Goal: Check status

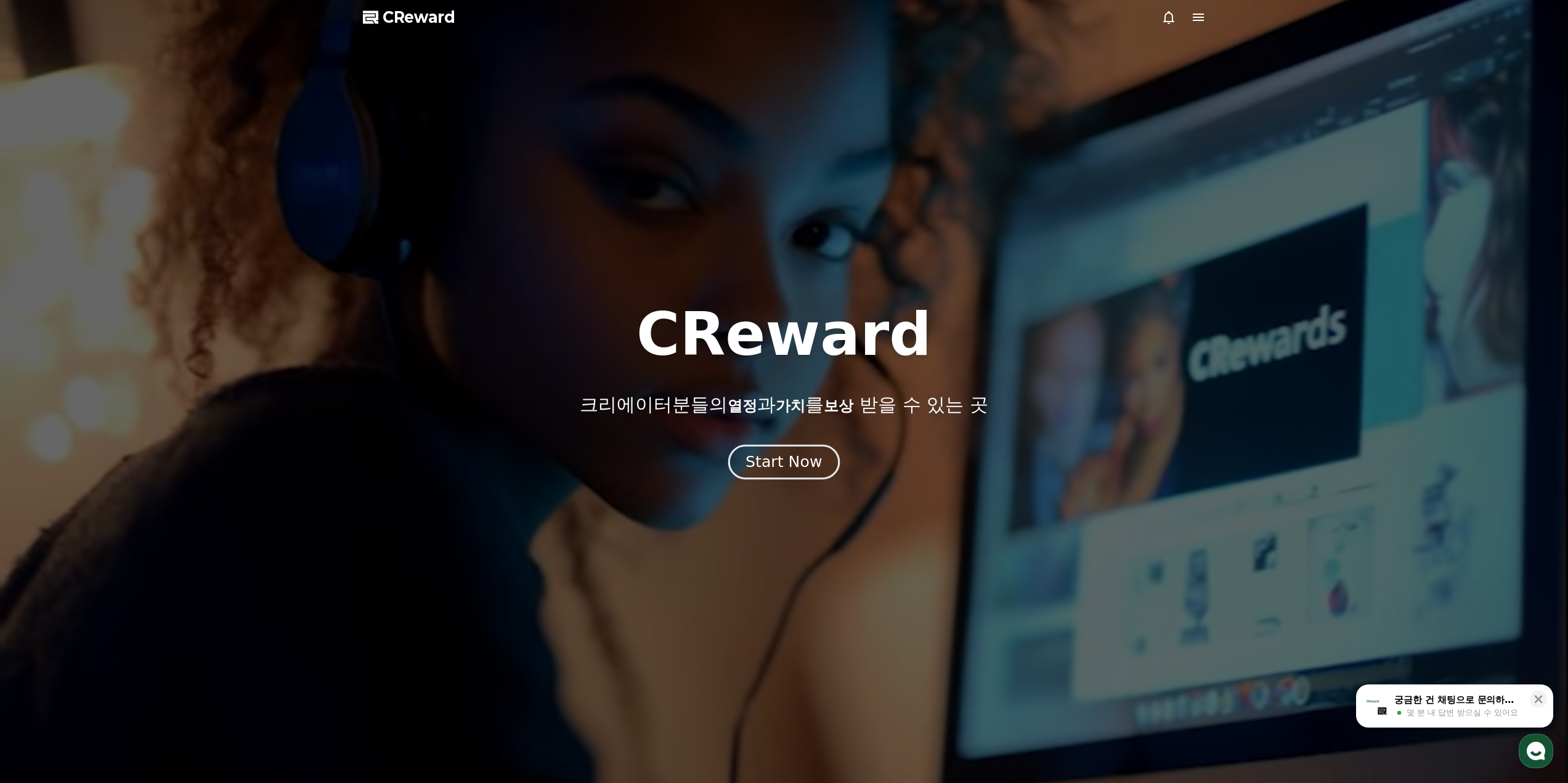
click at [798, 461] on div "Start Now" at bounding box center [783, 462] width 76 height 21
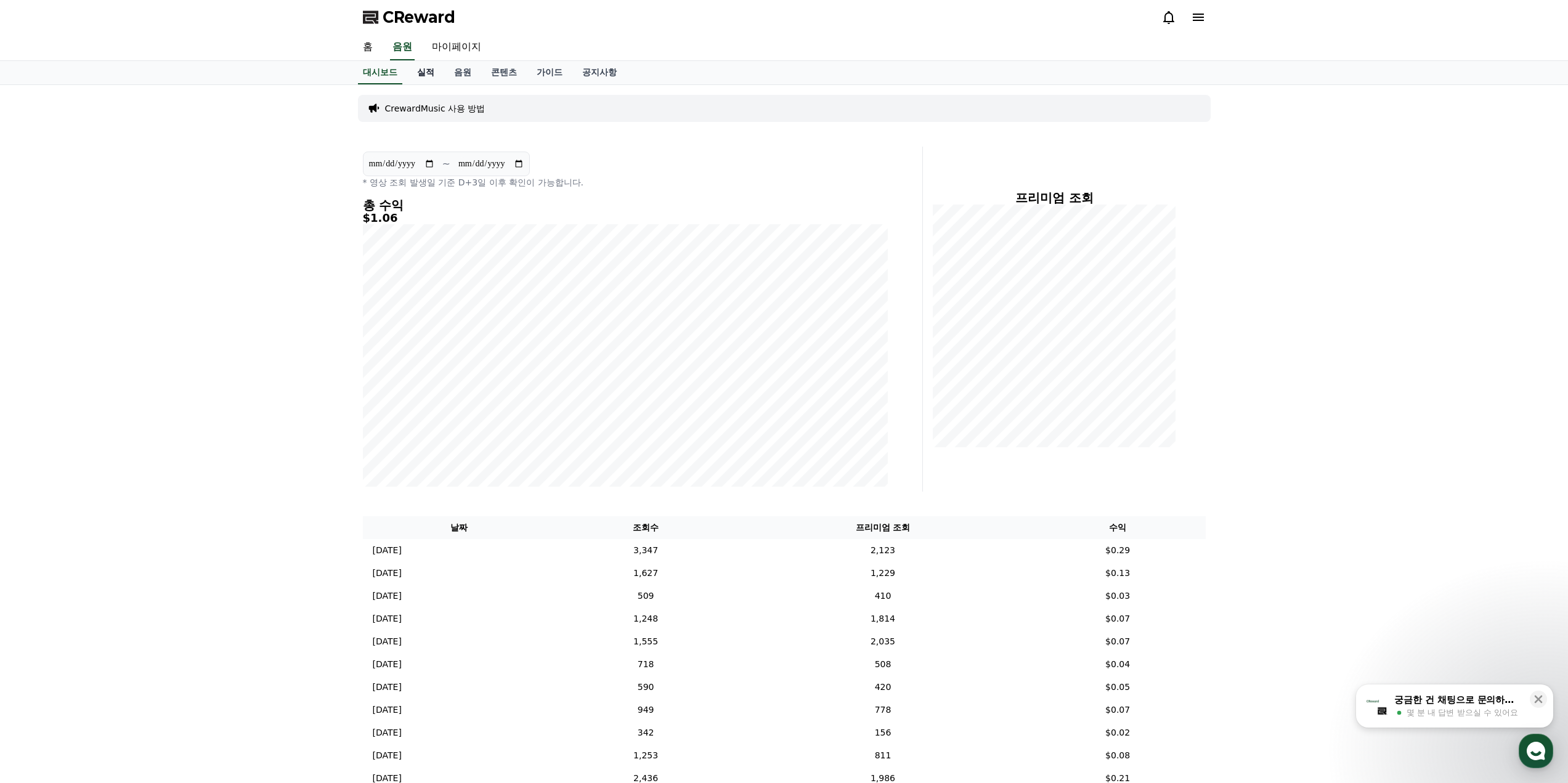
click at [416, 75] on link "실적" at bounding box center [426, 73] width 37 height 24
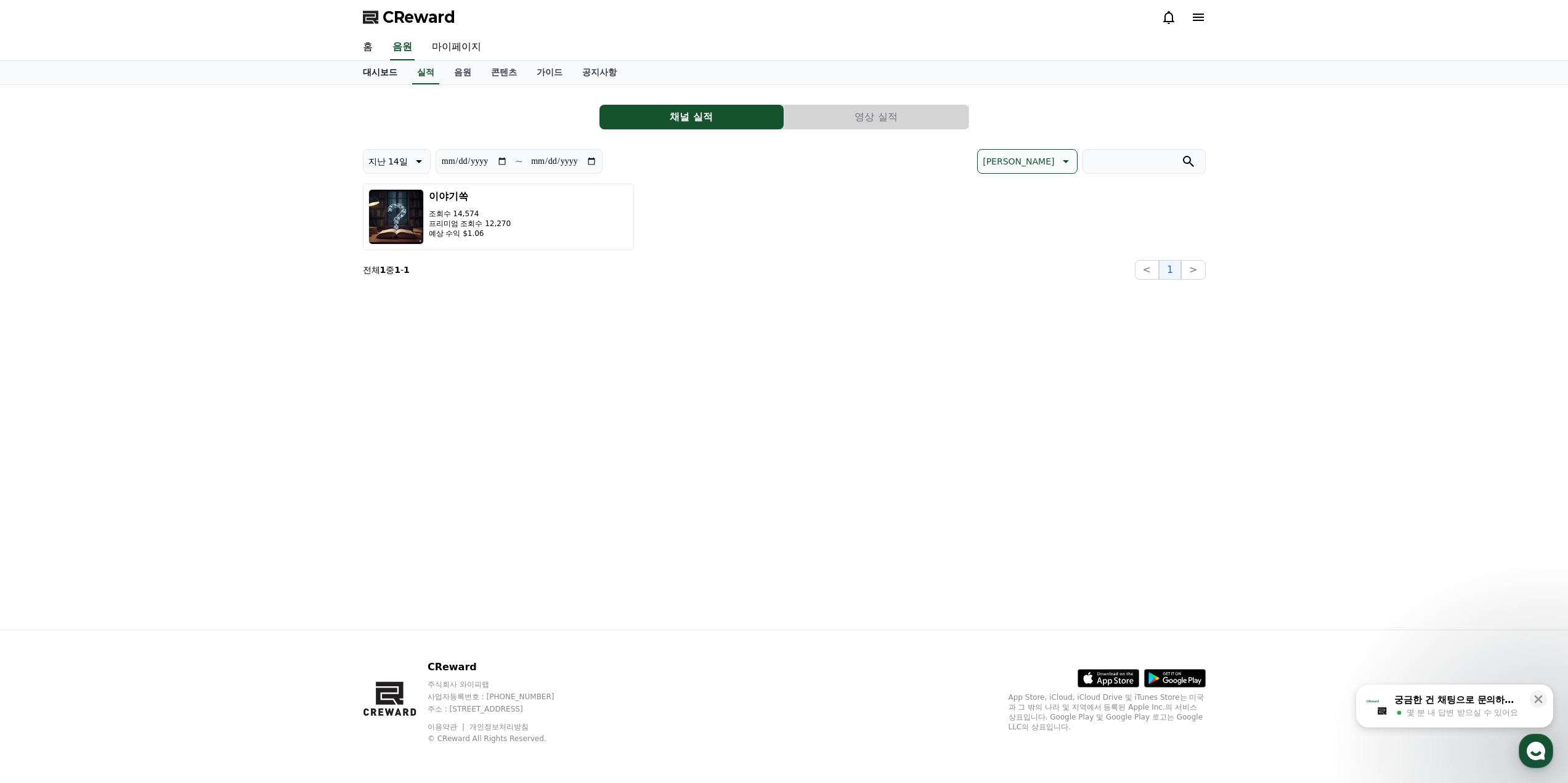
click at [385, 80] on link "대시보드" at bounding box center [380, 73] width 54 height 24
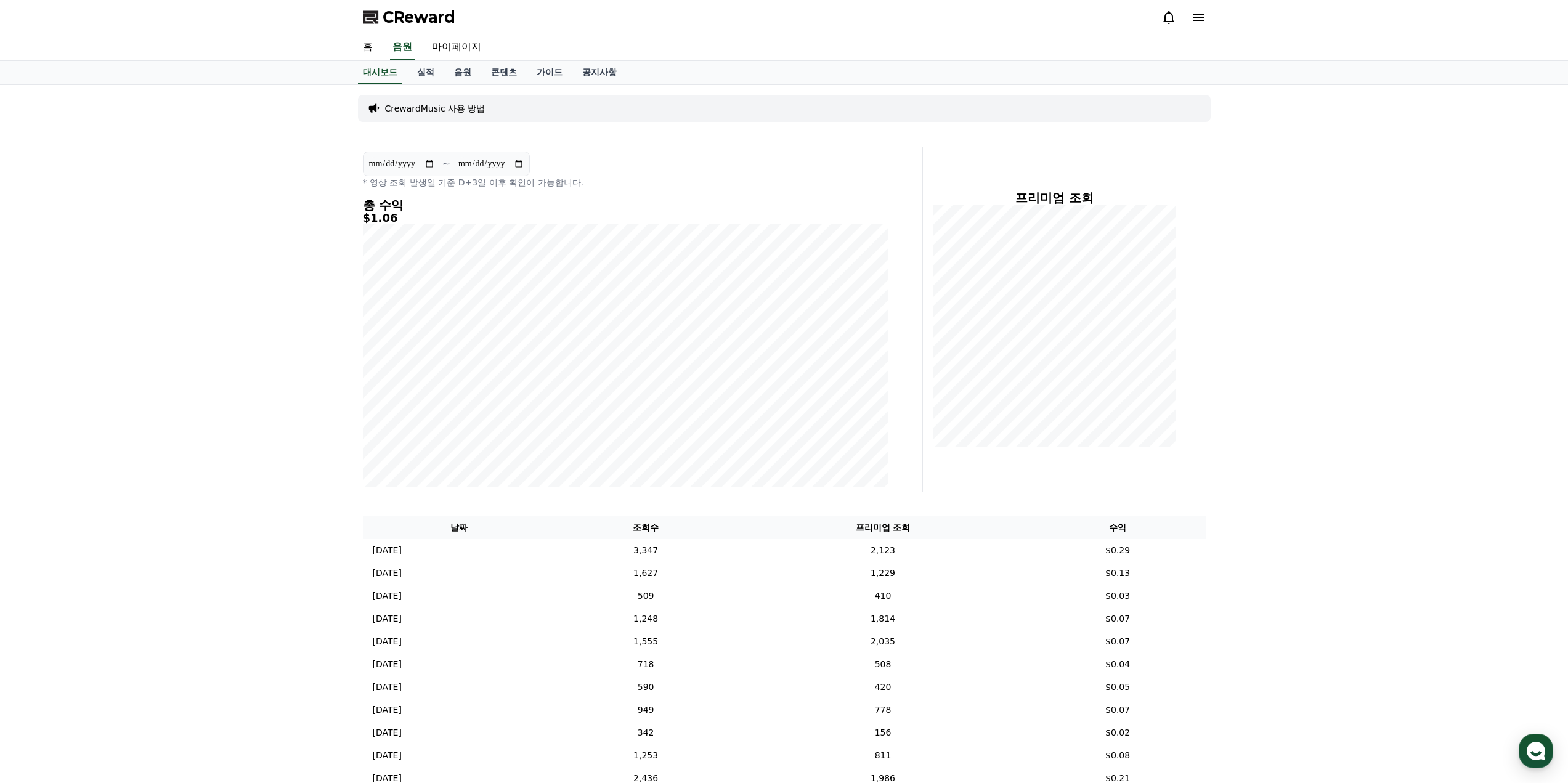
click at [687, 169] on div "**********" at bounding box center [626, 169] width 525 height 37
